Goal: Task Accomplishment & Management: Complete application form

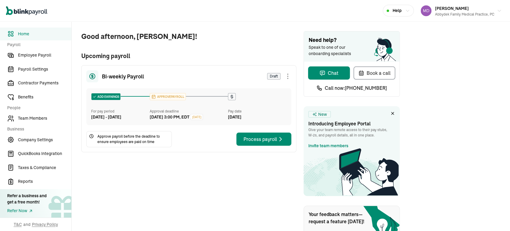
click at [283, 143] on icon "button" at bounding box center [280, 138] width 7 height 7
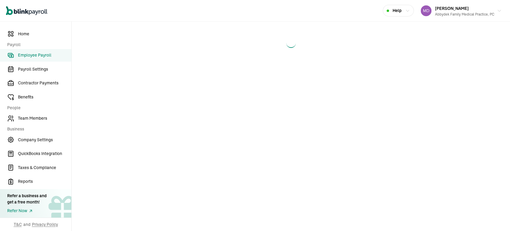
select select "manual"
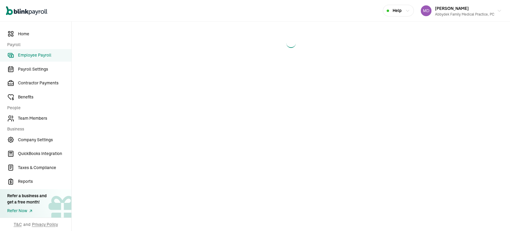
select select "manual"
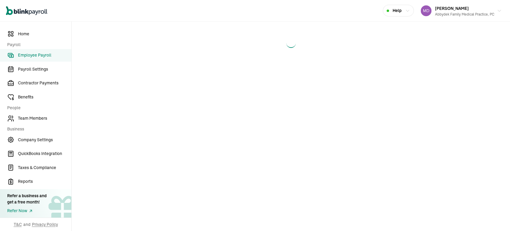
select select "manual"
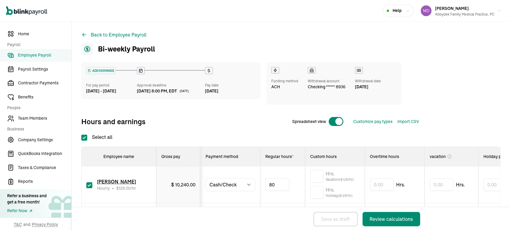
type input "8"
type input "79"
click at [316, 176] on input "text" at bounding box center [316, 176] width 13 height 13
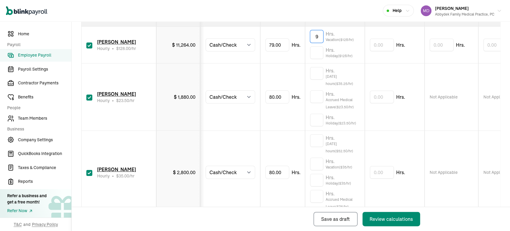
scroll to position [141, 0]
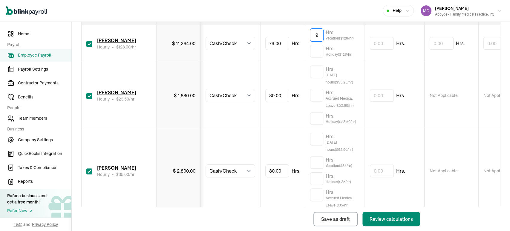
type input "9"
type input "8"
click at [313, 97] on input "text" at bounding box center [316, 95] width 13 height 13
type input "10"
click at [318, 76] on input "text" at bounding box center [316, 71] width 13 height 13
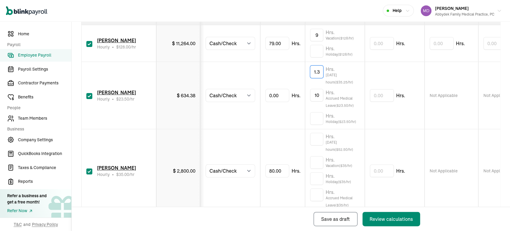
scroll to position [0, 5]
type input "11.33"
click at [280, 163] on td "80.00 Hrs." at bounding box center [282, 170] width 45 height 83
type input "8"
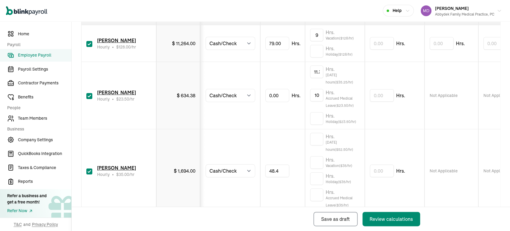
type input "48.48"
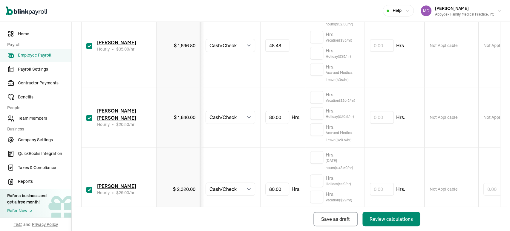
scroll to position [278, 0]
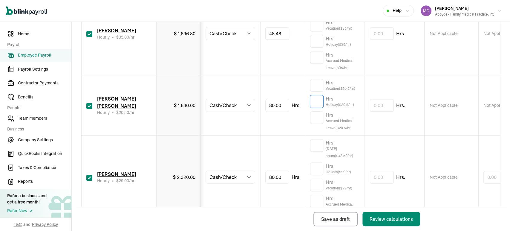
click at [315, 103] on input "text" at bounding box center [316, 101] width 13 height 13
type input "4"
type input "8"
type input "31.05"
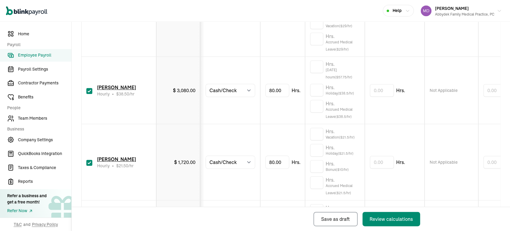
scroll to position [442, 0]
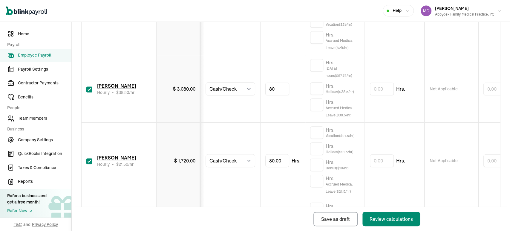
type input "8"
type input "38.67"
click at [316, 105] on input "text" at bounding box center [316, 104] width 13 height 13
type input "12"
click at [318, 67] on input "text" at bounding box center [316, 65] width 13 height 13
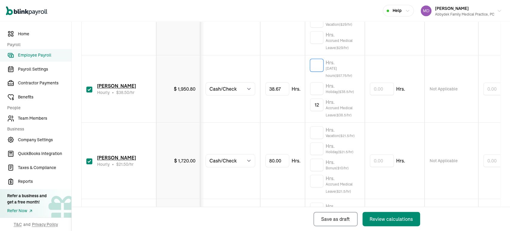
type input "8"
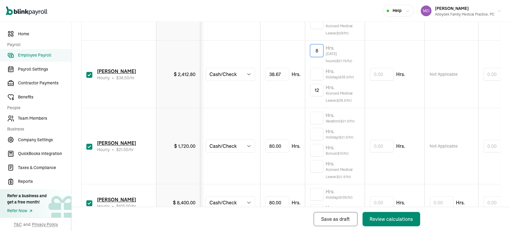
scroll to position [469, 0]
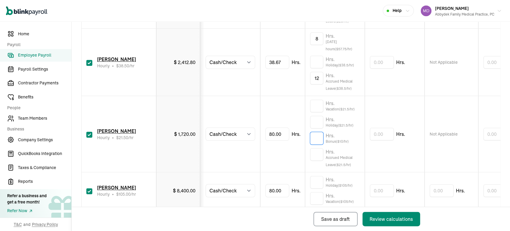
click at [319, 141] on input "text" at bounding box center [316, 138] width 13 height 13
type input "26"
click at [386, 158] on td "Hrs." at bounding box center [395, 134] width 60 height 76
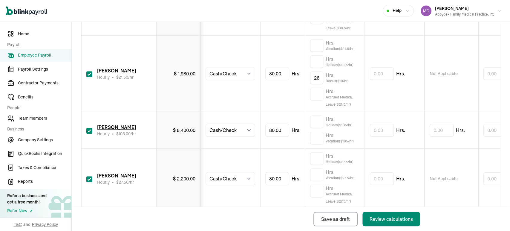
scroll to position [545, 0]
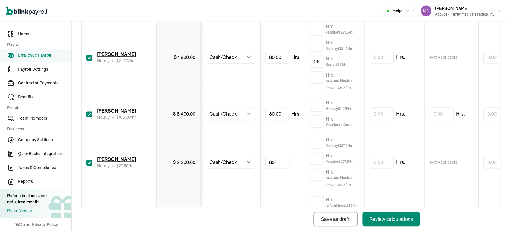
type input "8"
type input "78"
click at [319, 157] on input "text" at bounding box center [316, 158] width 13 height 13
type input "10"
type input "8"
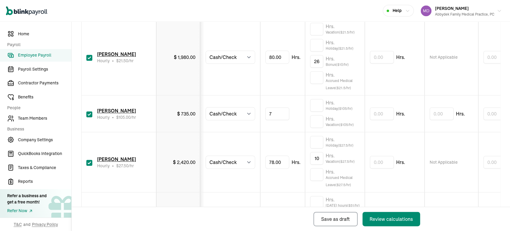
type input "78"
click at [316, 119] on input "text" at bounding box center [316, 121] width 13 height 13
type input "10"
click at [319, 159] on input "10" at bounding box center [316, 158] width 13 height 13
type input "1"
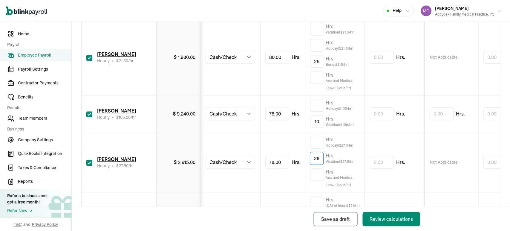
type input "28"
type input "7"
type input "19.5"
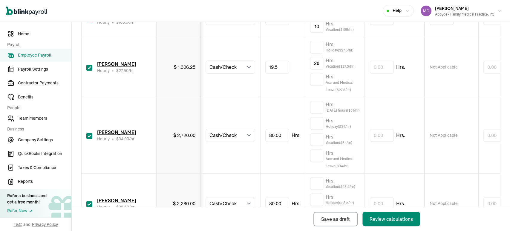
scroll to position [651, 0]
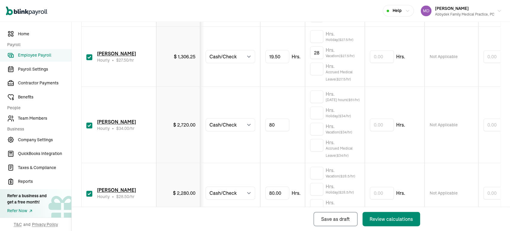
type input "8"
type input "43.58"
click at [321, 101] on input "text" at bounding box center [316, 96] width 13 height 13
type input "10"
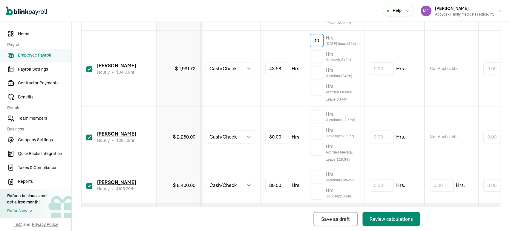
scroll to position [709, 0]
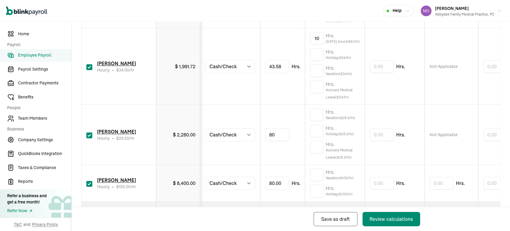
type input "8"
type input "41.33"
type input "8"
type input "40"
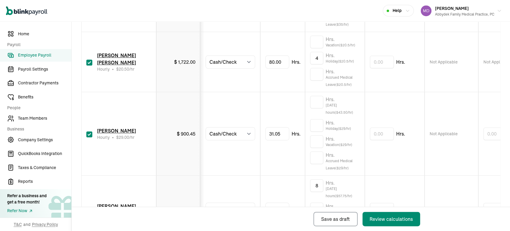
scroll to position [325, 0]
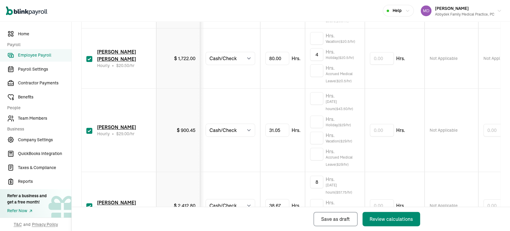
click at [465, 106] on td "Not Applicable" at bounding box center [452, 130] width 54 height 83
drag, startPoint x: 466, startPoint y: 106, endPoint x: 469, endPoint y: 123, distance: 16.4
click at [469, 123] on td "Not Applicable" at bounding box center [452, 130] width 54 height 83
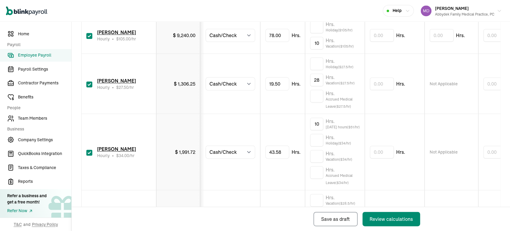
scroll to position [637, 0]
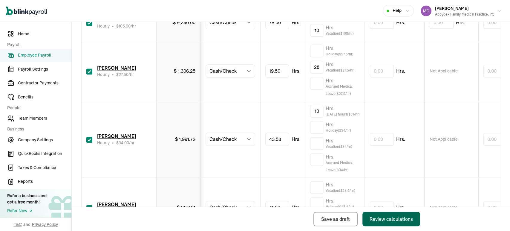
click at [381, 218] on div "Review calculations" at bounding box center [391, 218] width 43 height 7
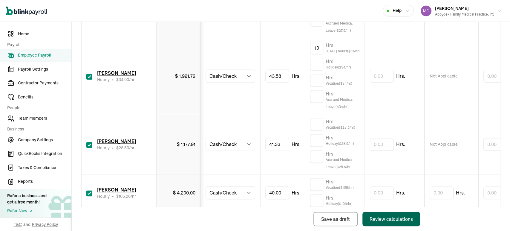
scroll to position [728, 0]
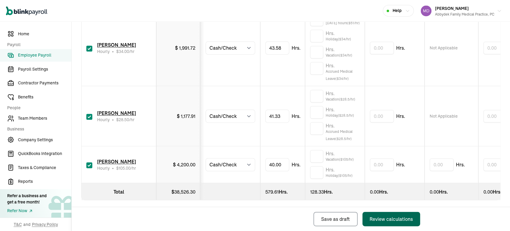
click at [403, 222] on div "Review calculations" at bounding box center [391, 218] width 43 height 7
click at [402, 222] on div "Review calculations" at bounding box center [391, 218] width 43 height 7
click at [390, 218] on div "Review calculations" at bounding box center [391, 218] width 43 height 7
click at [395, 221] on div "Review calculations" at bounding box center [391, 218] width 43 height 7
click at [390, 220] on div "Review calculations" at bounding box center [391, 218] width 43 height 7
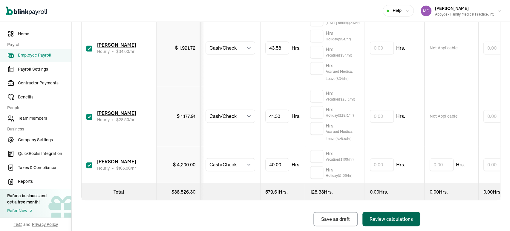
click at [390, 220] on div "Review calculations" at bounding box center [391, 218] width 43 height 7
click at [389, 220] on div "Review calculations" at bounding box center [391, 218] width 43 height 7
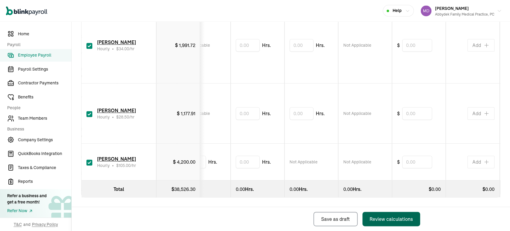
scroll to position [0, 279]
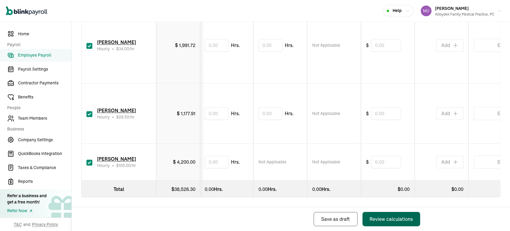
click at [408, 220] on div "Review calculations" at bounding box center [391, 218] width 43 height 7
click at [363, 212] on button "Review calculations" at bounding box center [392, 219] width 58 height 14
click at [409, 224] on button "Review calculations" at bounding box center [392, 219] width 58 height 14
click at [407, 222] on div "Review calculations" at bounding box center [391, 218] width 43 height 7
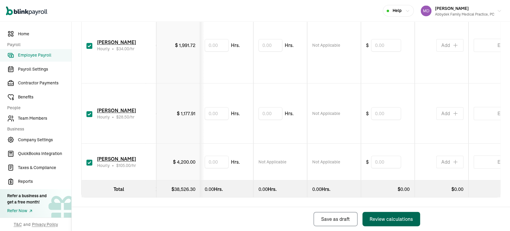
click at [408, 222] on div "Review calculations" at bounding box center [391, 218] width 43 height 7
click at [410, 222] on div "Review calculations" at bounding box center [391, 218] width 43 height 7
click at [398, 220] on div "Review calculations" at bounding box center [391, 218] width 43 height 7
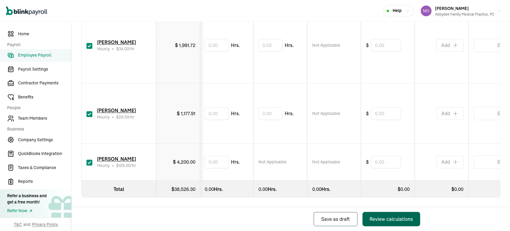
click at [398, 220] on div "Review calculations" at bounding box center [391, 218] width 43 height 7
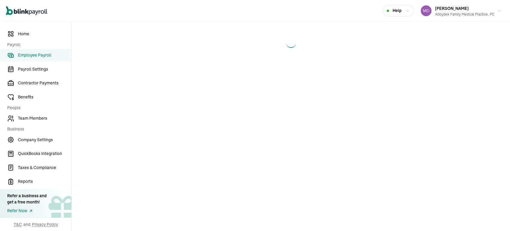
select select "manual"
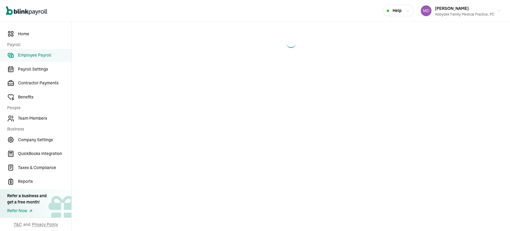
select select "manual"
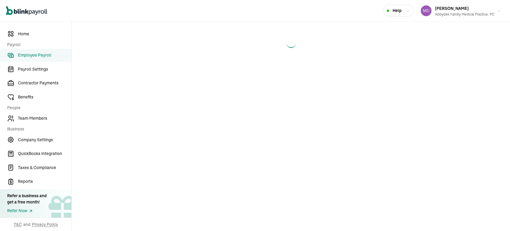
select select "manual"
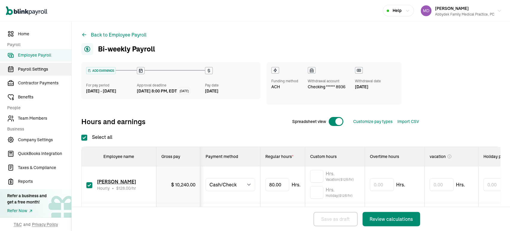
click at [29, 68] on span "Payroll Settings" at bounding box center [45, 69] width 54 height 6
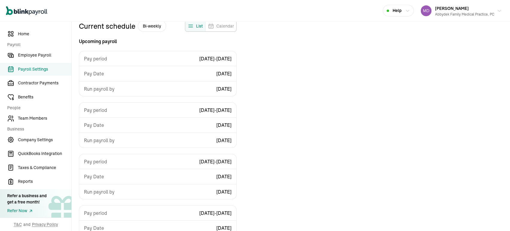
scroll to position [102, 0]
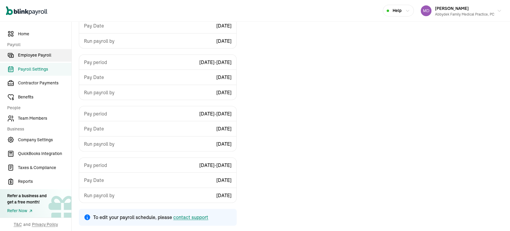
click at [36, 55] on span "Employee Payroll" at bounding box center [45, 55] width 54 height 6
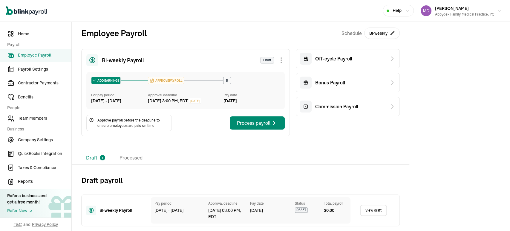
scroll to position [6, 0]
click at [375, 211] on link "View draft" at bounding box center [373, 210] width 27 height 11
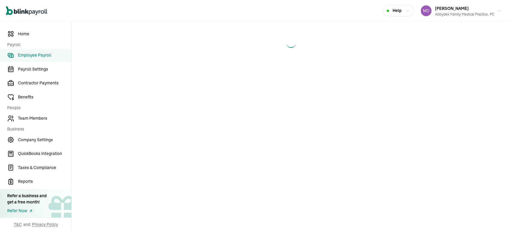
select select "manual"
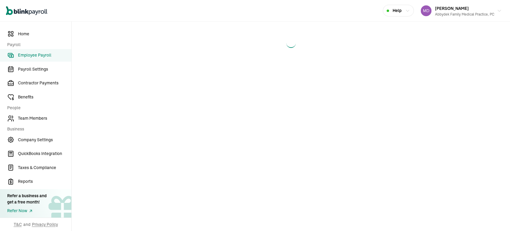
select select "manual"
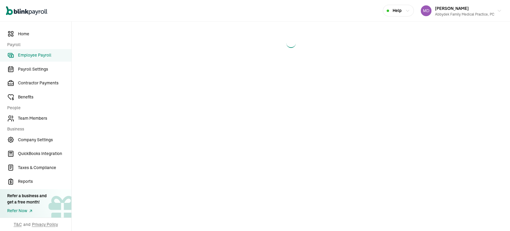
select select "manual"
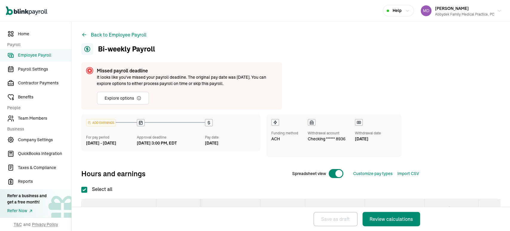
checkbox input "true"
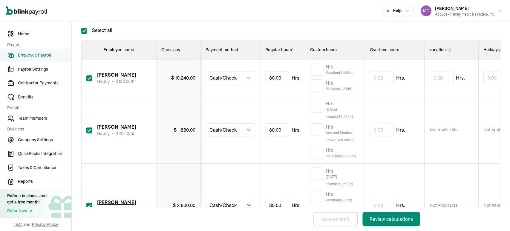
scroll to position [105, 0]
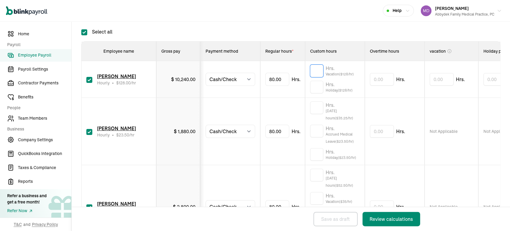
click at [315, 71] on input "text" at bounding box center [316, 71] width 13 height 13
type input "8"
type input "79"
click at [315, 73] on input "text" at bounding box center [316, 71] width 13 height 13
type input "9"
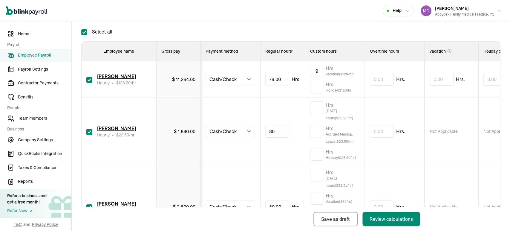
type input "8"
type input "0"
click at [321, 109] on input "text" at bounding box center [316, 107] width 13 height 13
type input "15"
click at [320, 109] on input "text" at bounding box center [316, 107] width 13 height 13
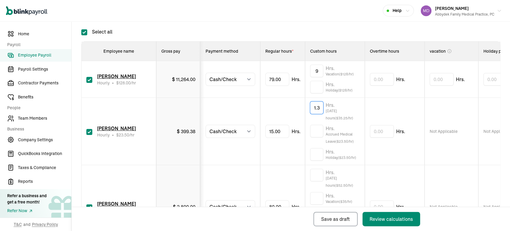
scroll to position [0, 3]
type input "1.33"
click at [318, 135] on input "text" at bounding box center [316, 131] width 13 height 13
type input "10"
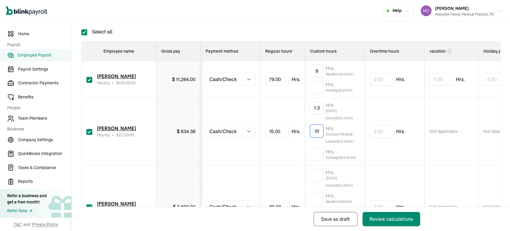
scroll to position [152, 0]
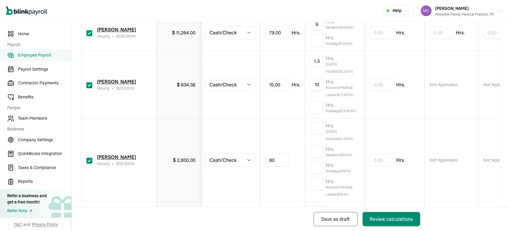
type input "8"
type input "48.48"
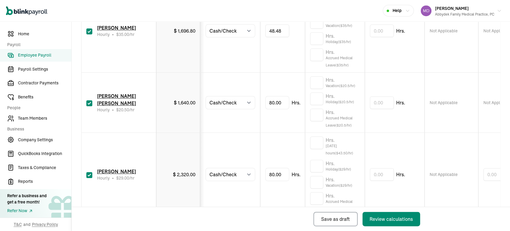
scroll to position [284, 0]
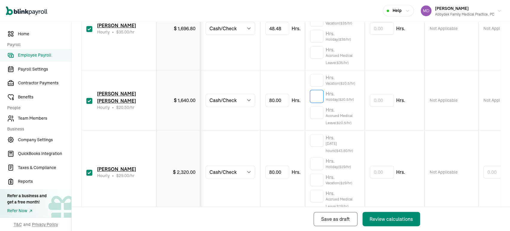
click at [315, 98] on input "text" at bounding box center [316, 96] width 13 height 13
type input "4"
type input "8"
type input "31.05"
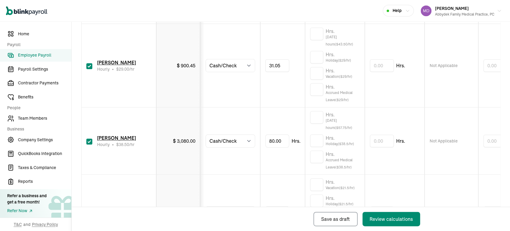
scroll to position [404, 0]
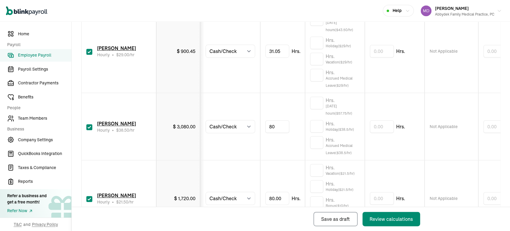
type input "8"
type input "38.67"
click at [316, 105] on input "text" at bounding box center [316, 103] width 13 height 13
type input "8"
click at [321, 144] on input "text" at bounding box center [316, 142] width 13 height 13
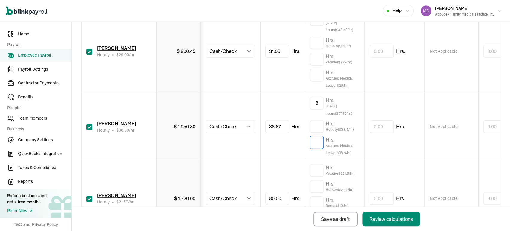
type input "12"
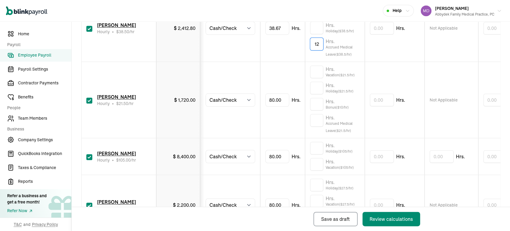
scroll to position [550, 0]
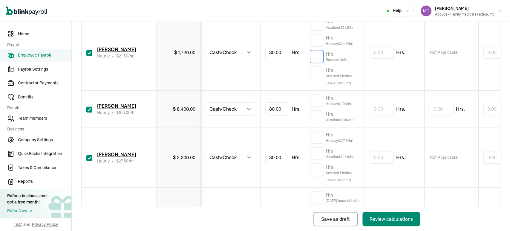
click at [319, 59] on input "text" at bounding box center [316, 56] width 13 height 13
type input "26"
type input "8"
type input "78"
click at [317, 121] on input "text" at bounding box center [316, 116] width 13 height 13
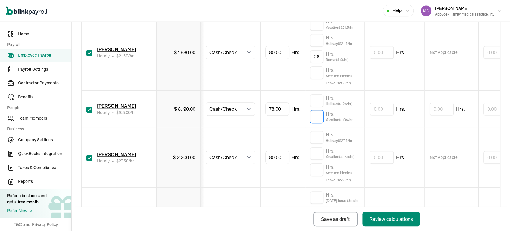
type input "10"
type input "8"
type input "19.5"
click at [316, 153] on input "text" at bounding box center [316, 153] width 13 height 13
type input "28"
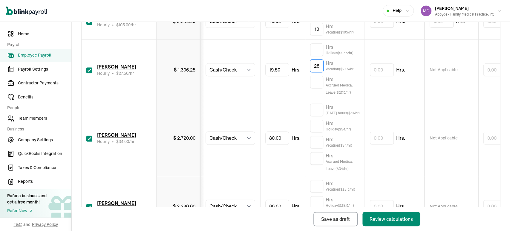
scroll to position [672, 0]
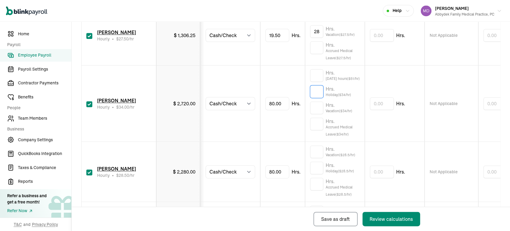
click at [318, 98] on input "text" at bounding box center [316, 91] width 13 height 13
type input "8"
type input "43.58"
click at [318, 76] on input "text" at bounding box center [316, 75] width 13 height 13
type input "10"
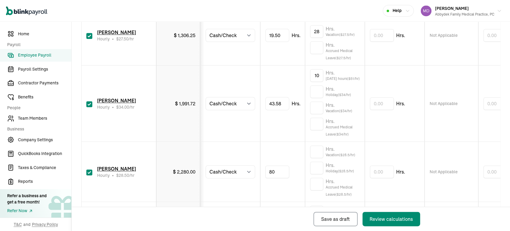
type input "8"
type input "41.33"
click at [385, 219] on div "Review calculations" at bounding box center [391, 218] width 43 height 7
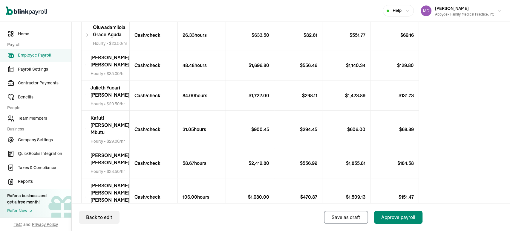
scroll to position [270, 0]
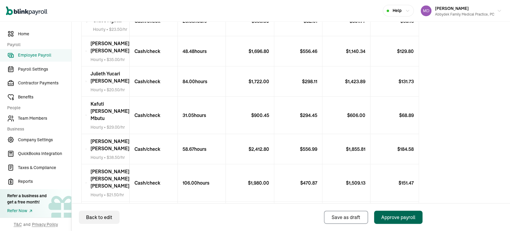
click at [401, 215] on div "Approve payroll" at bounding box center [399, 217] width 34 height 7
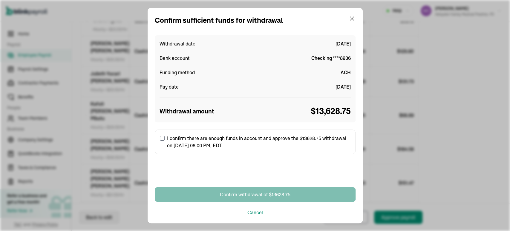
click at [163, 139] on input "I confirm there are enough funds in account and approve the $13628.75 withdrawa…" at bounding box center [162, 138] width 5 height 5
checkbox input "true"
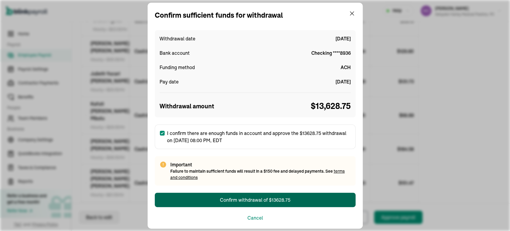
click at [257, 200] on div "Confirm withdrawal of $13628.75" at bounding box center [255, 199] width 71 height 7
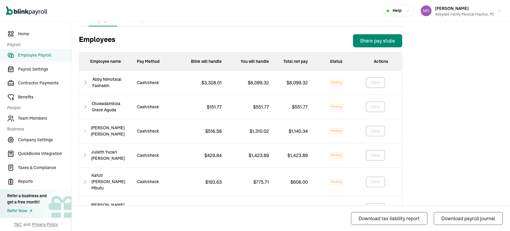
scroll to position [205, 0]
click at [500, 103] on main "Back to Employee Payroll Bi-weekly ADD EARNINGS For pay period [DATE] - [DATE] …" at bounding box center [291, 120] width 439 height 608
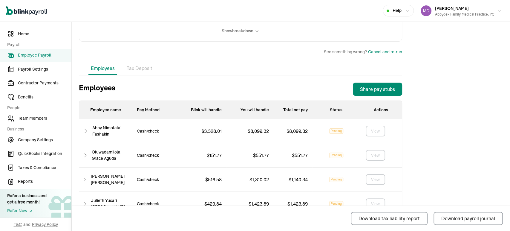
scroll to position [144, 0]
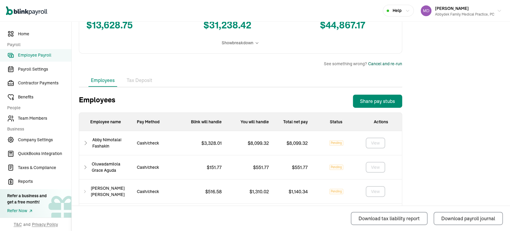
click at [380, 64] on div "Cancel and re-run" at bounding box center [385, 64] width 34 height 6
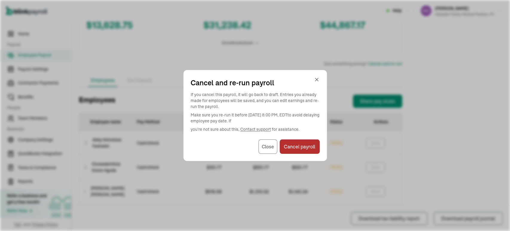
click at [299, 148] on button "Cancel payroll" at bounding box center [300, 146] width 40 height 14
select select "manual"
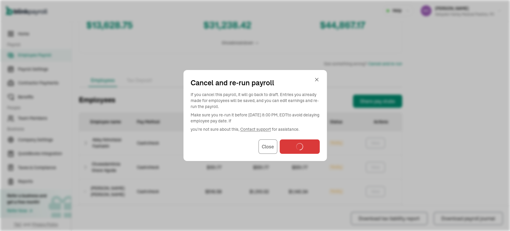
select select "manual"
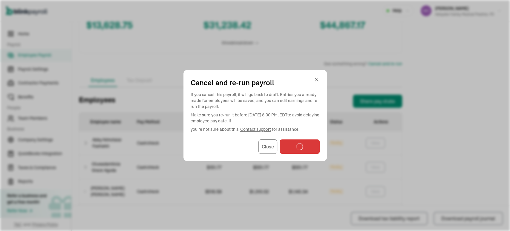
select select "manual"
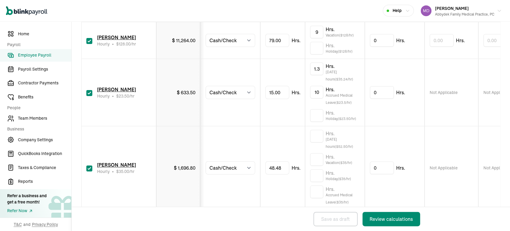
checkbox input "true"
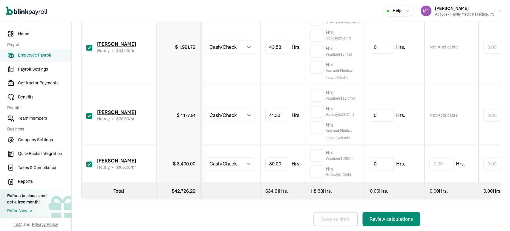
scroll to position [743, 0]
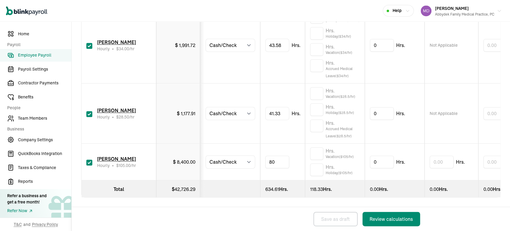
type input "8"
type input "40"
click at [455, 220] on div "Back Save as draft Review calculations" at bounding box center [291, 219] width 439 height 24
click at [403, 219] on div "Review calculations" at bounding box center [391, 218] width 43 height 7
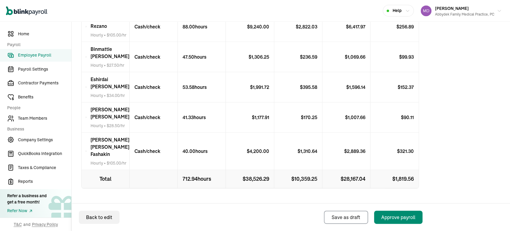
scroll to position [483, 0]
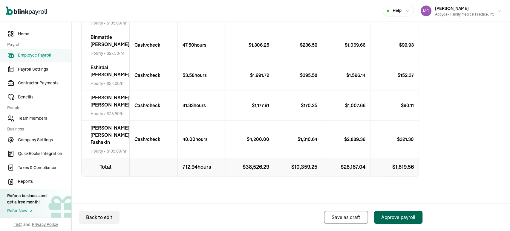
click at [395, 216] on div "Approve payroll" at bounding box center [399, 217] width 34 height 7
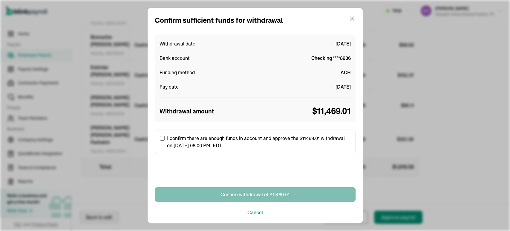
click at [162, 137] on input "I confirm there are enough funds in account and approve the $11469.01 withdrawa…" at bounding box center [162, 138] width 5 height 5
checkbox input "true"
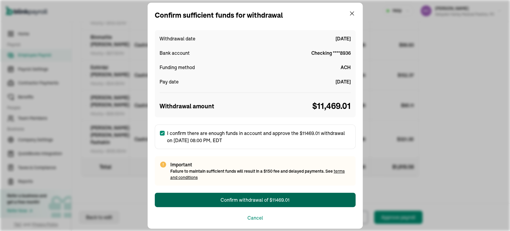
click at [241, 200] on div "Confirm withdrawal of $11469.01" at bounding box center [255, 199] width 69 height 7
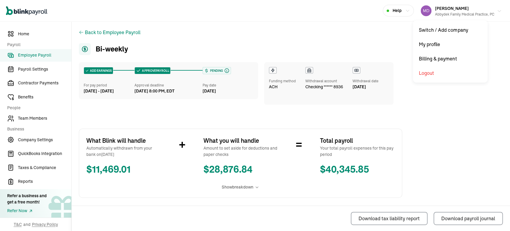
click at [452, 15] on div "Abbydek Family Medical Practice, PC" at bounding box center [465, 14] width 60 height 5
